Goal: Task Accomplishment & Management: Manage account settings

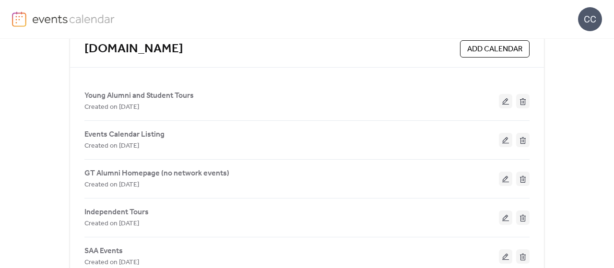
scroll to position [70, 0]
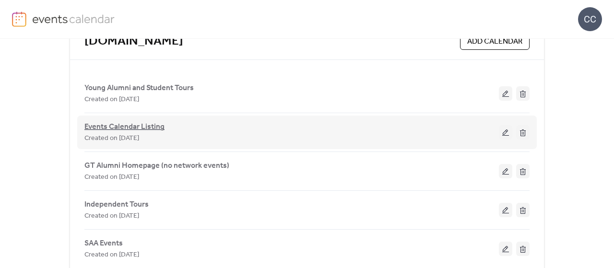
click at [116, 123] on span "Events Calendar Listing" at bounding box center [124, 127] width 80 height 12
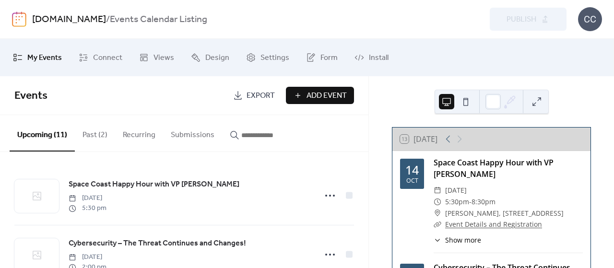
click at [60, 16] on link "[DOMAIN_NAME]" at bounding box center [69, 20] width 74 height 18
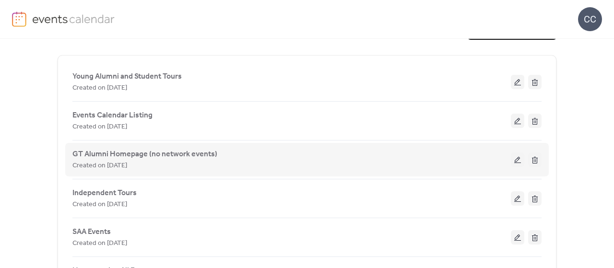
scroll to position [36, 0]
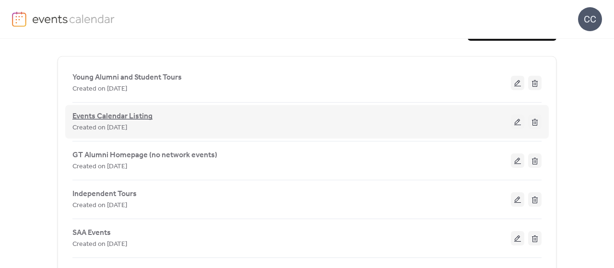
click at [110, 114] on span "Events Calendar Listing" at bounding box center [112, 117] width 80 height 12
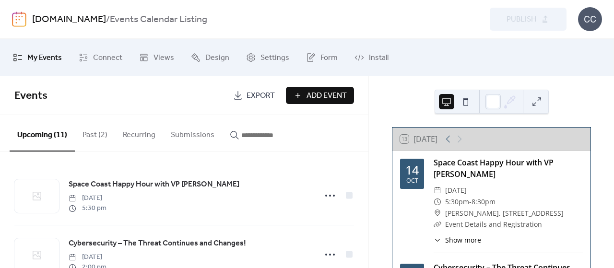
click at [52, 22] on link "[DOMAIN_NAME]" at bounding box center [69, 20] width 74 height 18
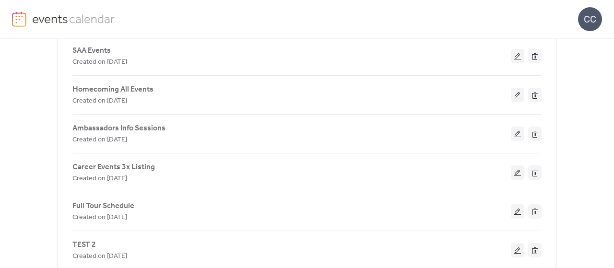
scroll to position [219, 0]
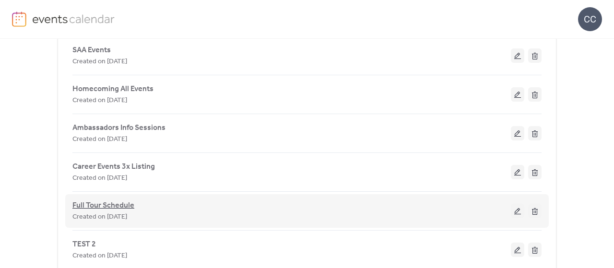
click at [102, 204] on span "Full Tour Schedule" at bounding box center [103, 206] width 62 height 12
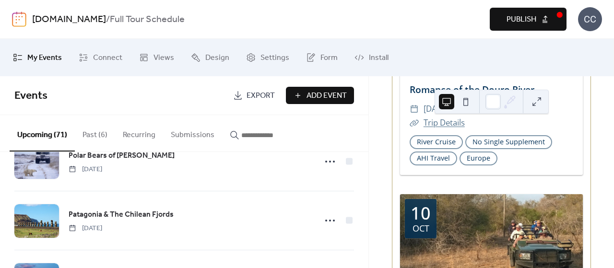
scroll to position [254, 0]
click at [320, 101] on span "Add Event" at bounding box center [326, 96] width 40 height 12
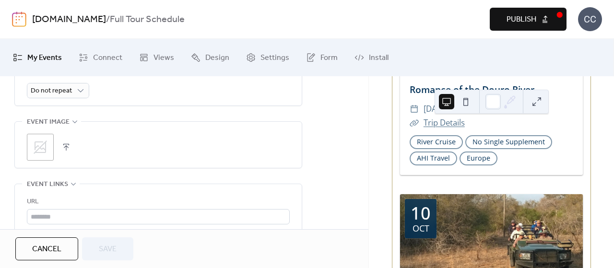
scroll to position [606, 0]
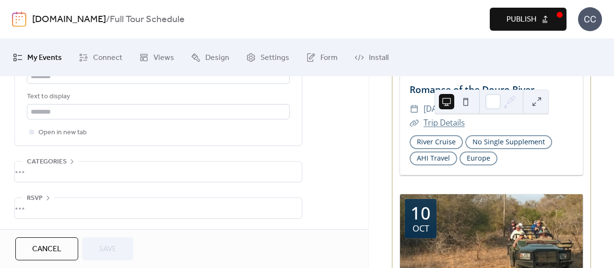
click at [44, 250] on span "Cancel" at bounding box center [46, 250] width 29 height 12
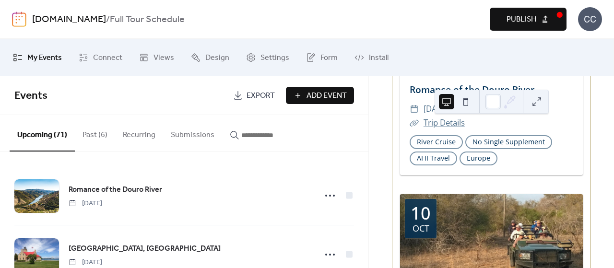
click at [61, 18] on link "[DOMAIN_NAME]" at bounding box center [69, 20] width 74 height 18
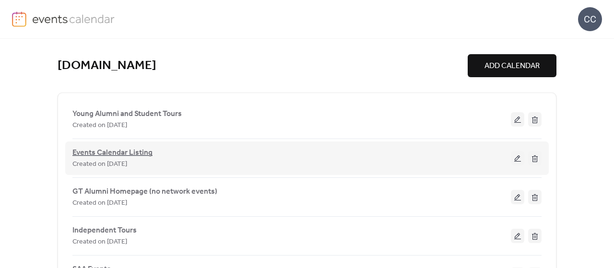
click at [129, 155] on span "Events Calendar Listing" at bounding box center [112, 153] width 80 height 12
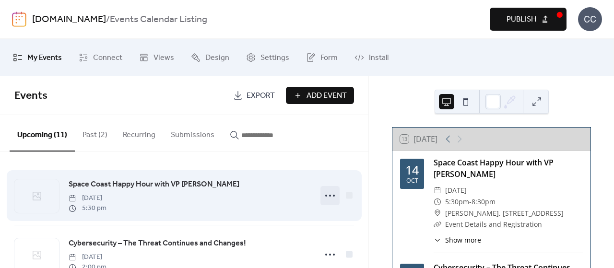
click at [330, 195] on icon at bounding box center [329, 195] width 15 height 15
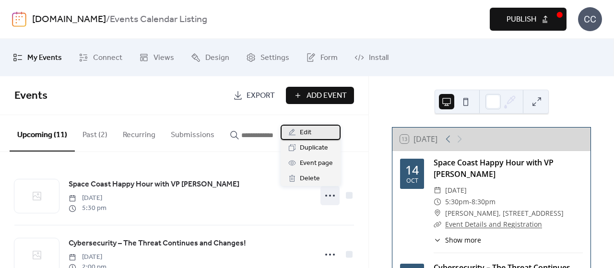
click at [319, 133] on div "Edit" at bounding box center [311, 132] width 60 height 15
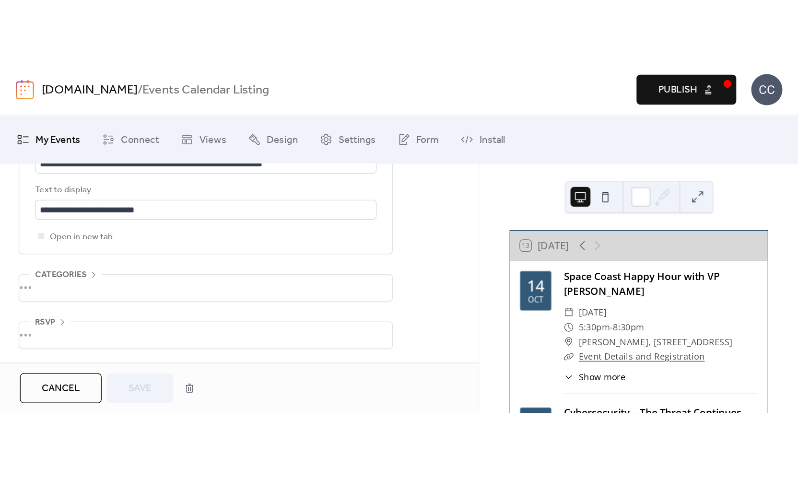
scroll to position [382, 0]
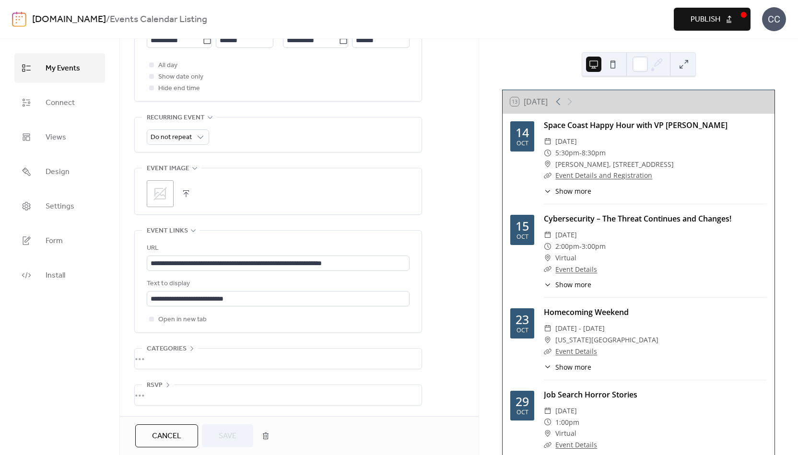
click at [503, 15] on div "Preview Publish" at bounding box center [596, 19] width 307 height 23
click at [188, 134] on span "Do not repeat" at bounding box center [171, 137] width 41 height 13
click at [436, 88] on div "**********" at bounding box center [299, 67] width 359 height 700
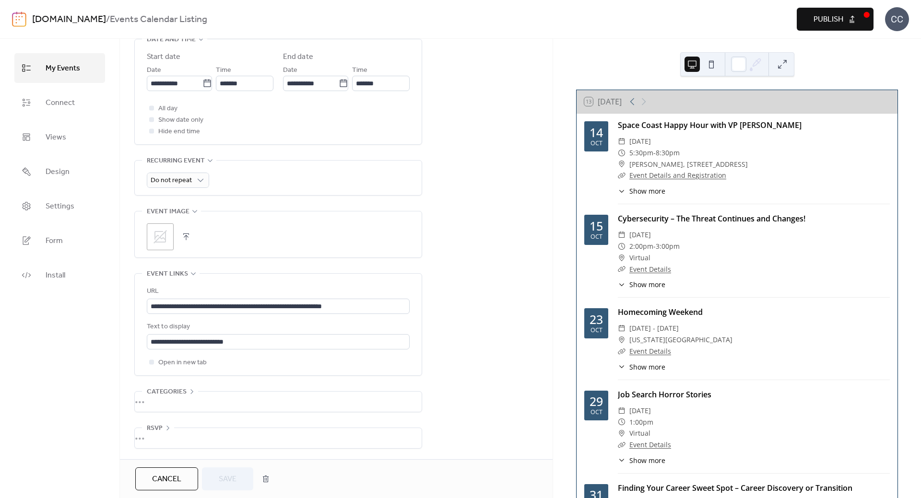
scroll to position [342, 0]
